Goal: Information Seeking & Learning: Learn about a topic

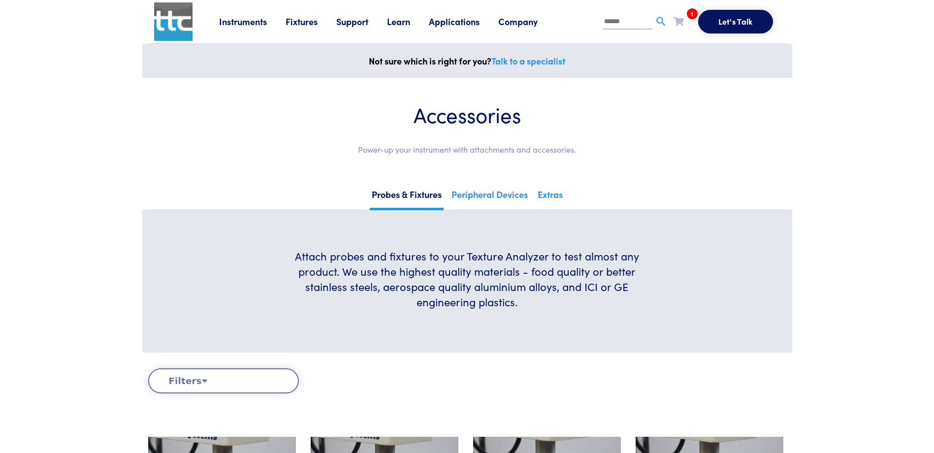
click at [407, 22] on link "Learn" at bounding box center [408, 21] width 42 height 12
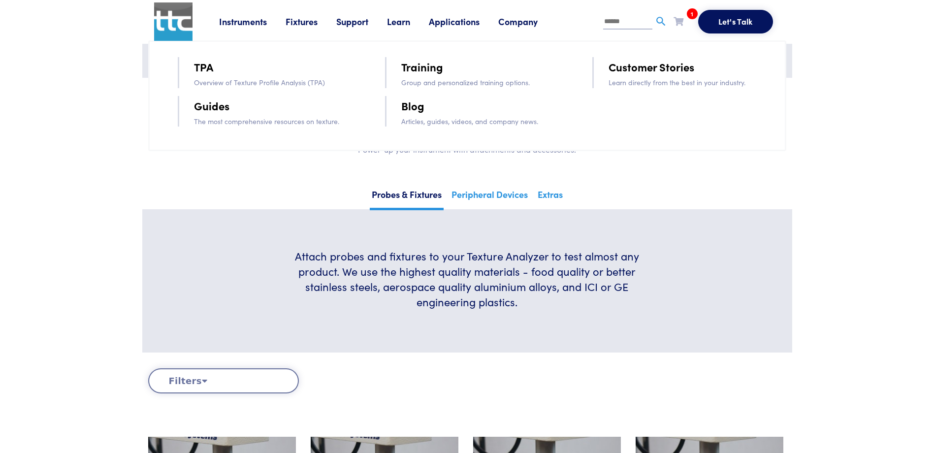
click at [211, 68] on link "TPA" at bounding box center [203, 66] width 19 height 17
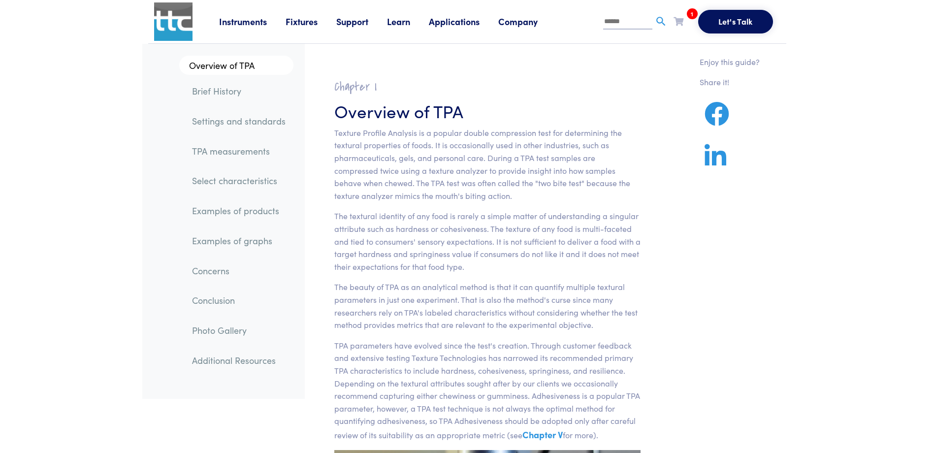
click at [220, 179] on link "Select characteristics" at bounding box center [238, 180] width 109 height 23
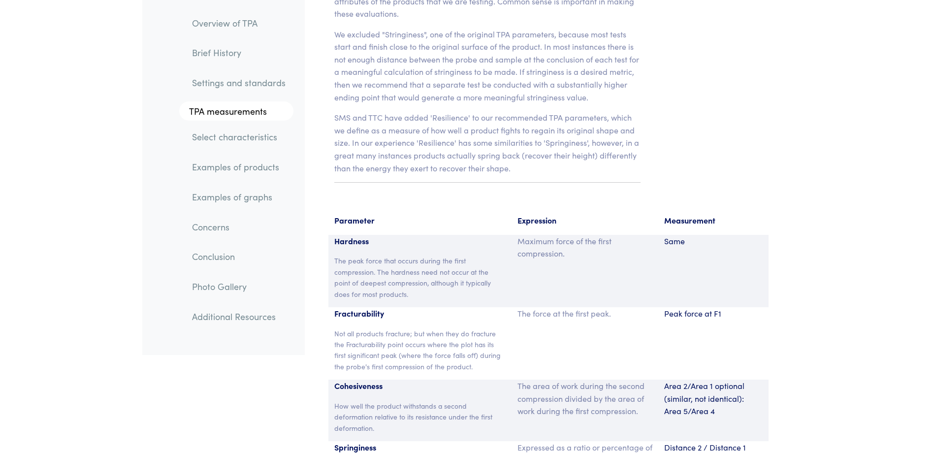
scroll to position [6481, 0]
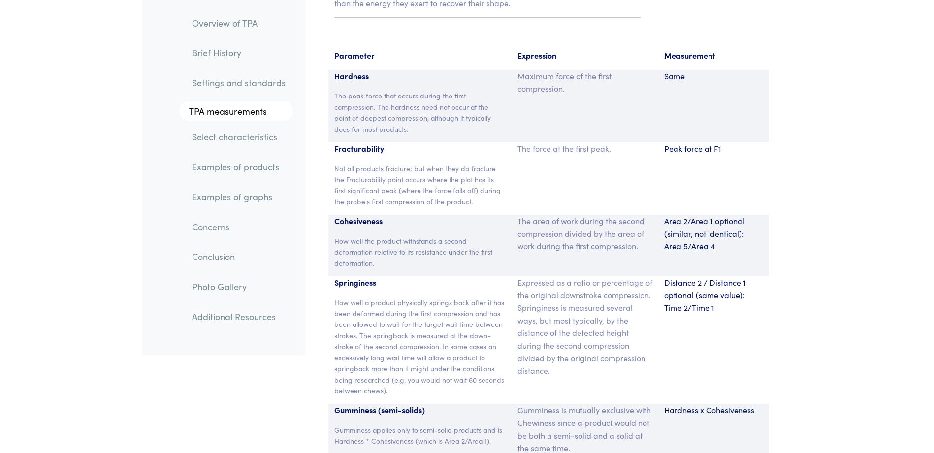
click at [252, 107] on link "TPA measurements" at bounding box center [236, 111] width 114 height 20
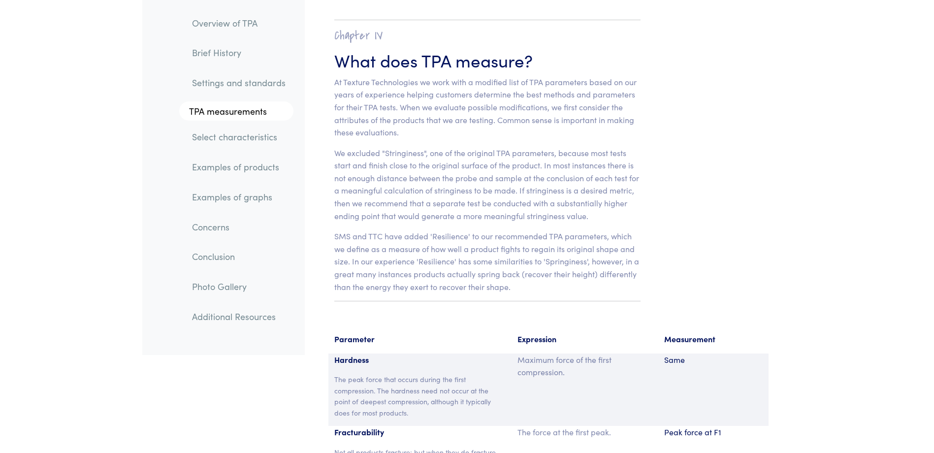
scroll to position [6171, 0]
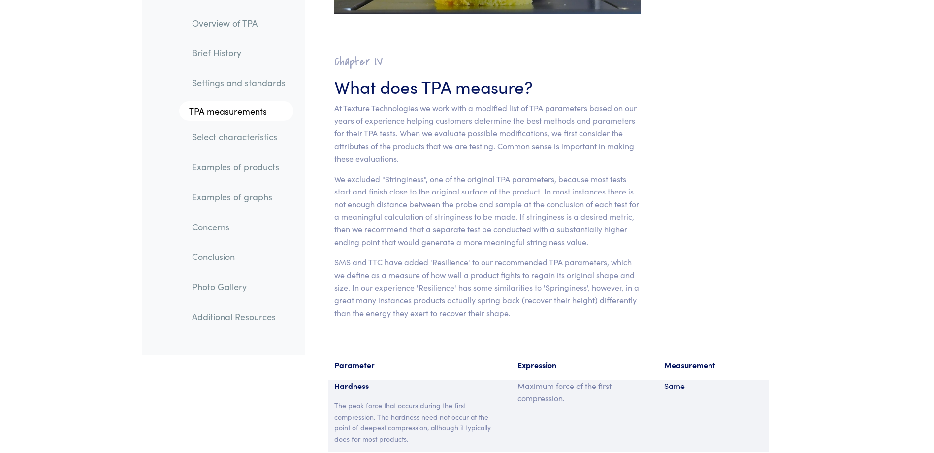
click at [219, 17] on link "Overview of TPA" at bounding box center [238, 23] width 109 height 23
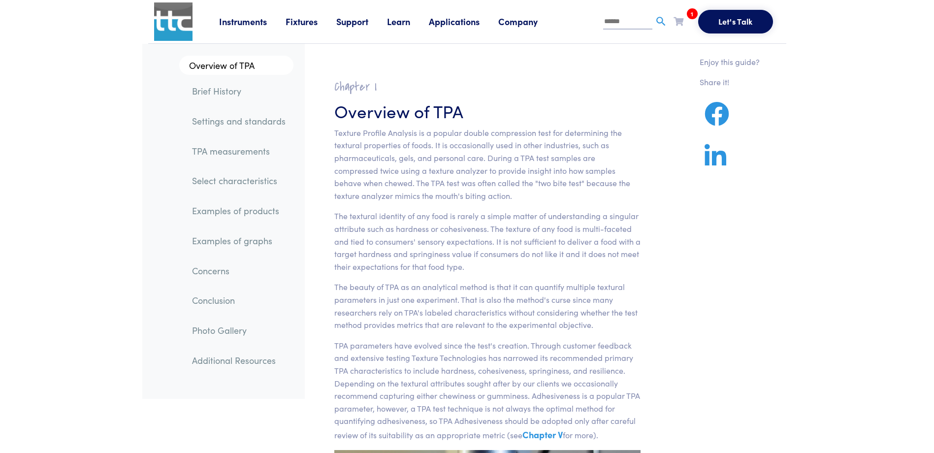
click at [353, 19] on link "Support" at bounding box center [361, 21] width 51 height 12
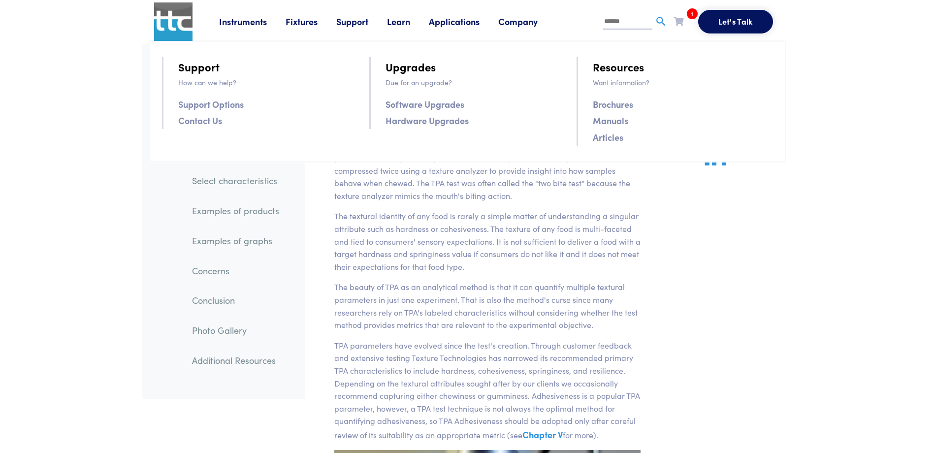
click at [399, 19] on link "Learn" at bounding box center [408, 21] width 42 height 12
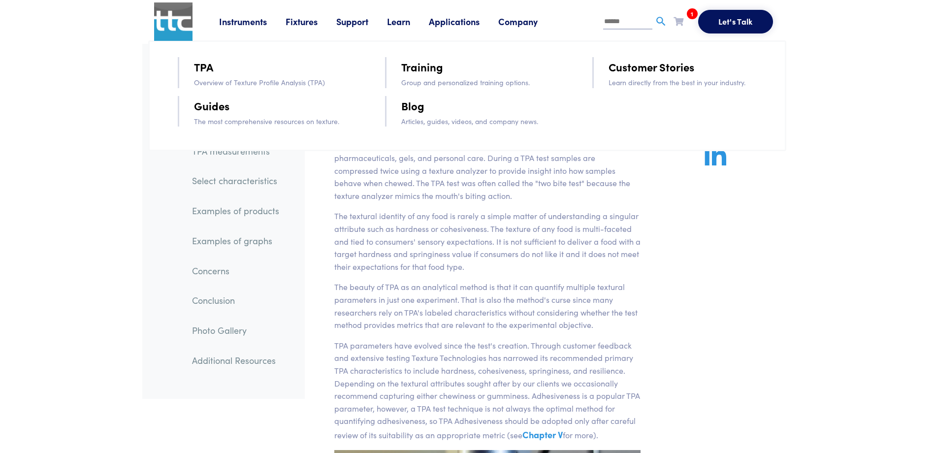
drag, startPoint x: 260, startPoint y: 75, endPoint x: 249, endPoint y: 79, distance: 11.8
click at [260, 75] on li "TPA" at bounding box center [275, 67] width 163 height 20
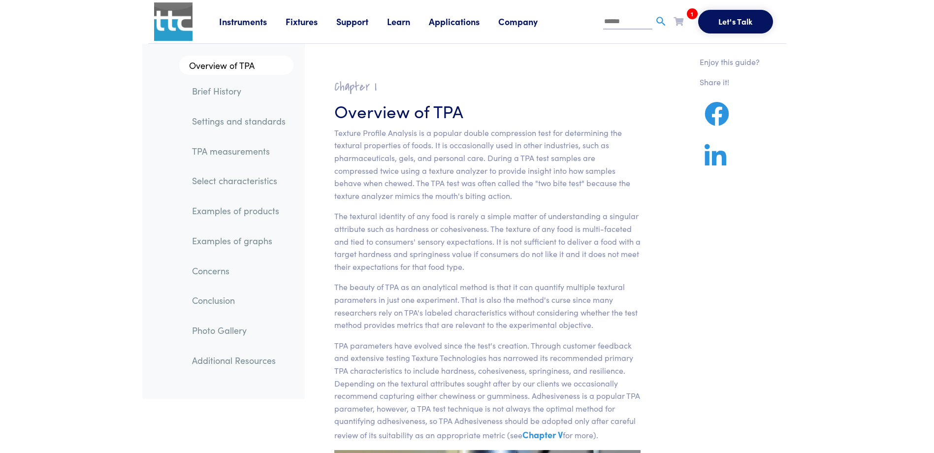
click at [390, 19] on link "Learn" at bounding box center [408, 21] width 42 height 12
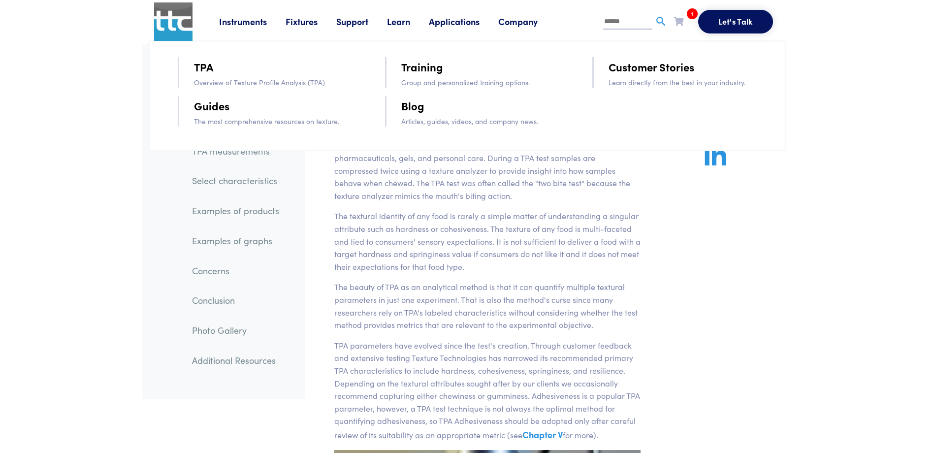
click at [202, 61] on link "TPA" at bounding box center [203, 66] width 19 height 17
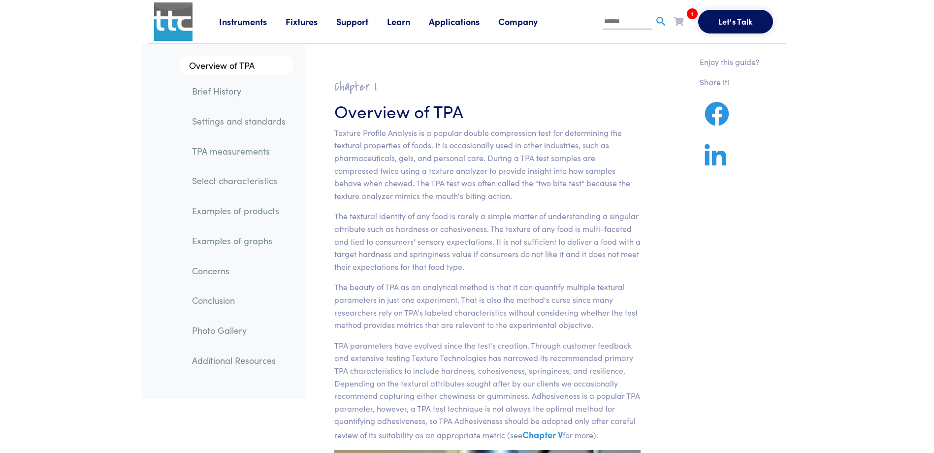
click at [245, 152] on link "TPA measurements" at bounding box center [238, 151] width 109 height 23
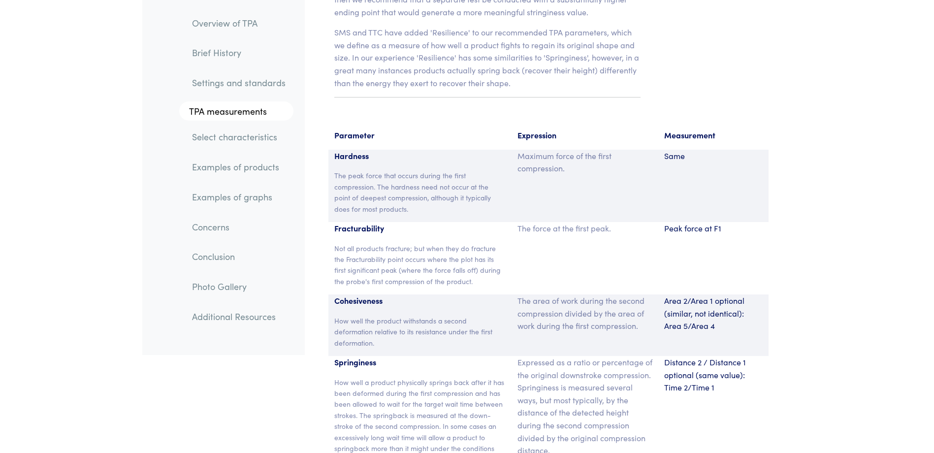
scroll to position [6319, 0]
